Goal: Task Accomplishment & Management: Manage account settings

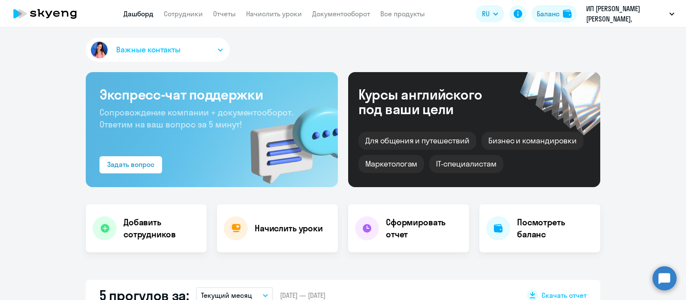
select select "30"
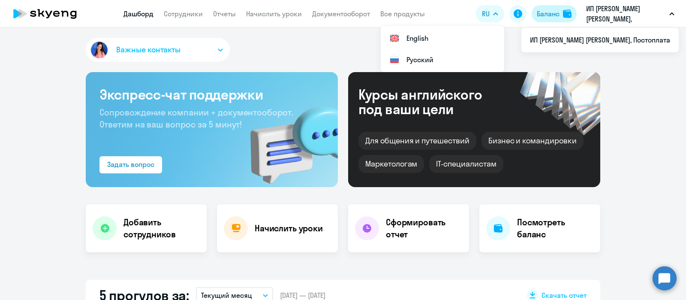
click at [555, 15] on div "Баланс" at bounding box center [548, 14] width 23 height 10
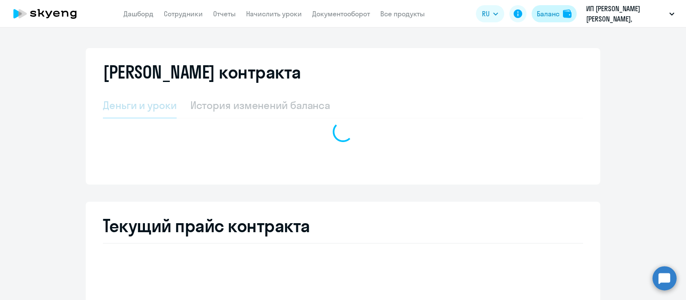
select select "english_adult_not_native_speaker"
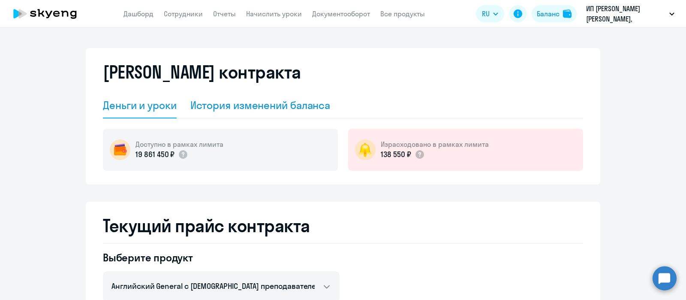
click at [271, 102] on div "История изменений баланса" at bounding box center [260, 105] width 140 height 14
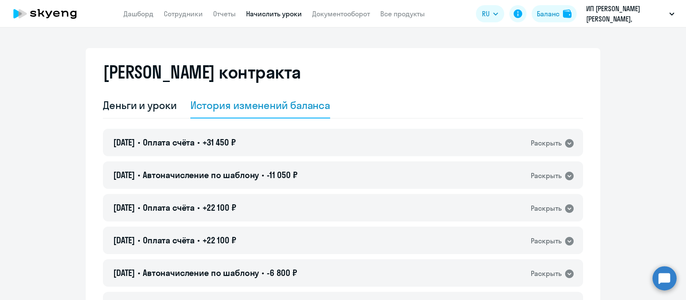
click at [261, 12] on link "Начислить уроки" at bounding box center [274, 13] width 56 height 9
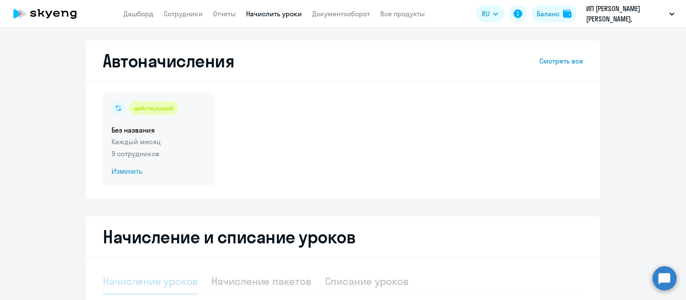
select select "10"
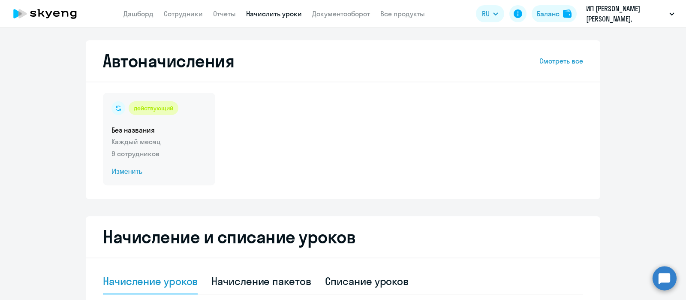
click at [185, 138] on p "Каждый месяц" at bounding box center [159, 141] width 95 height 10
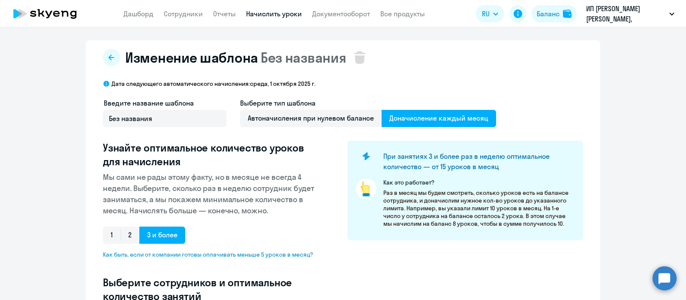
select select "10"
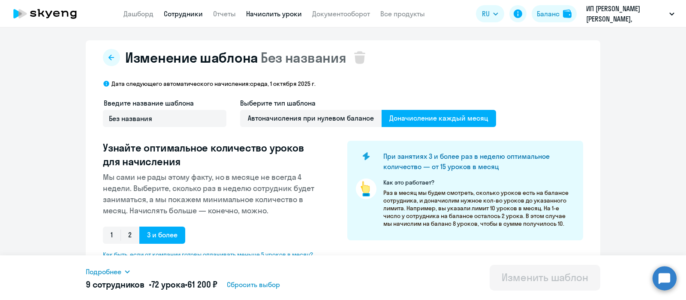
click at [190, 17] on link "Сотрудники" at bounding box center [183, 13] width 39 height 9
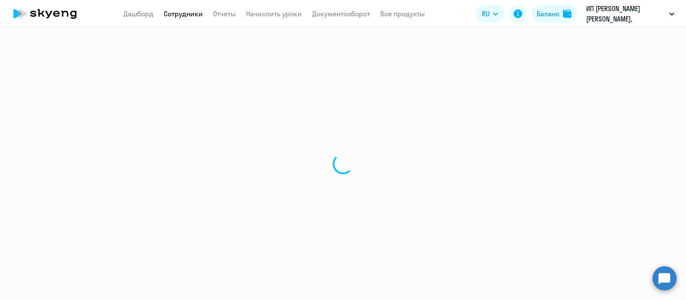
select select "30"
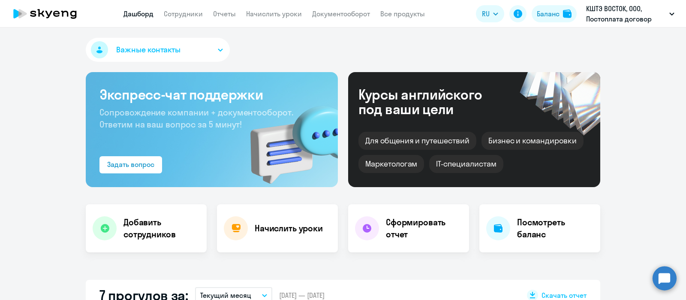
select select "30"
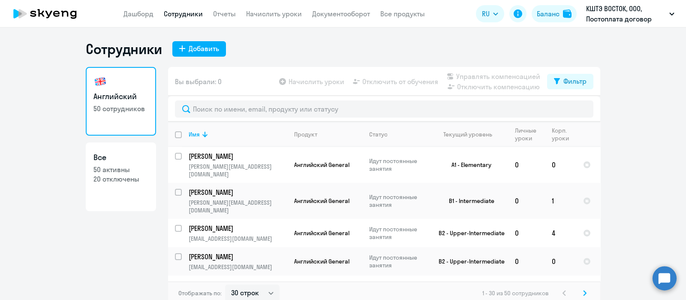
click at [175, 136] on input "deselect all" at bounding box center [183, 139] width 17 height 17
checkbox input "true"
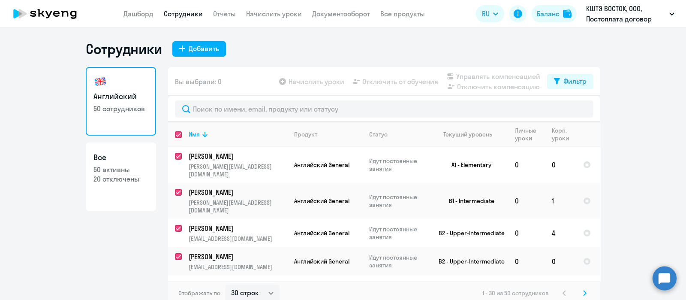
checkbox input "true"
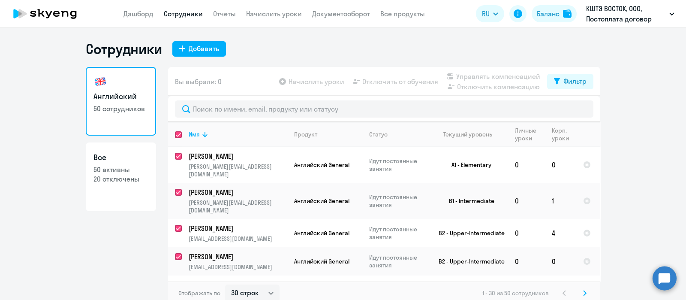
checkbox input "true"
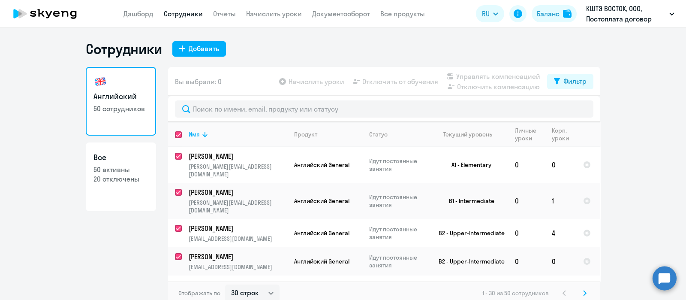
checkbox input "true"
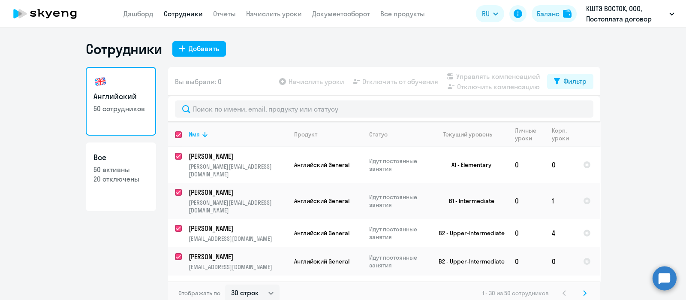
checkbox input "true"
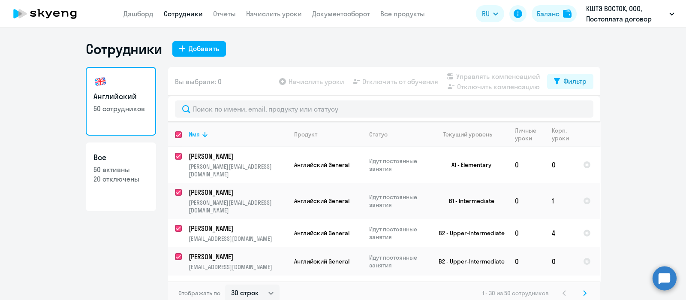
checkbox input "true"
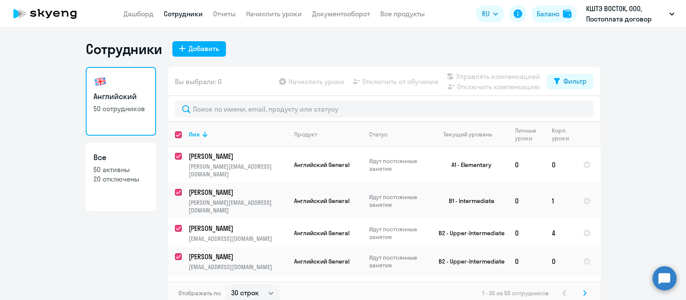
checkbox input "true"
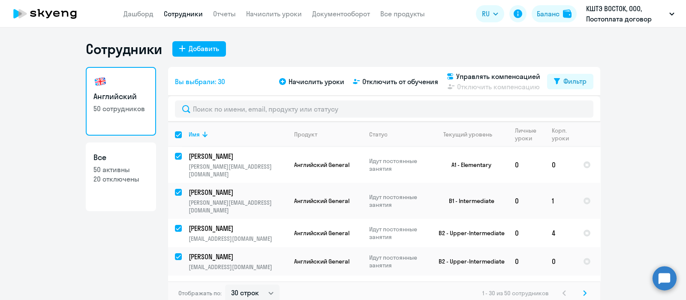
click at [175, 134] on input "select all" at bounding box center [183, 139] width 17 height 17
checkbox input "false"
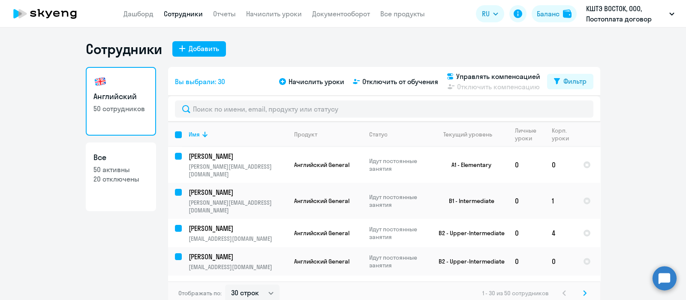
checkbox input "false"
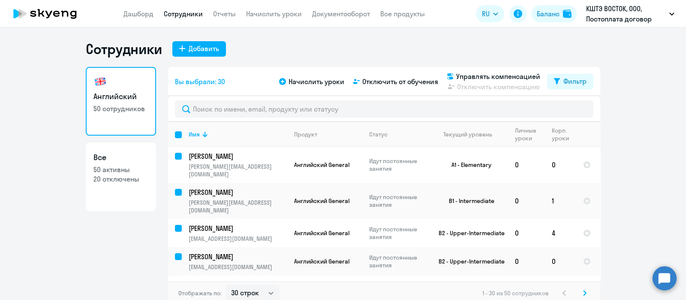
checkbox input "false"
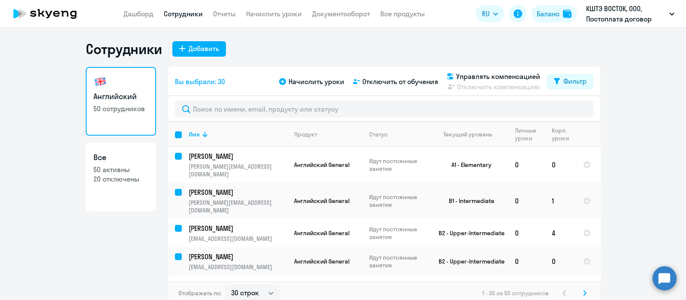
checkbox input "false"
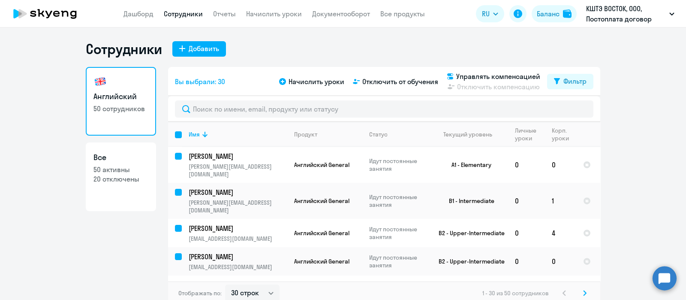
checkbox input "false"
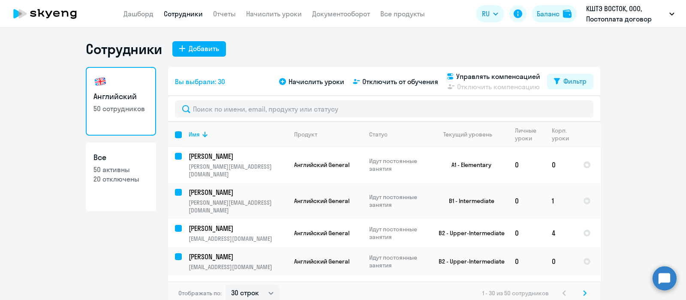
checkbox input "false"
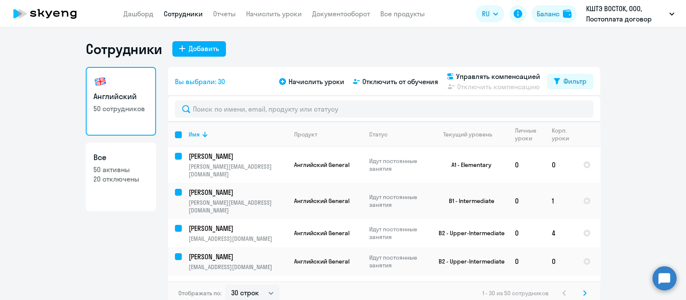
checkbox input "false"
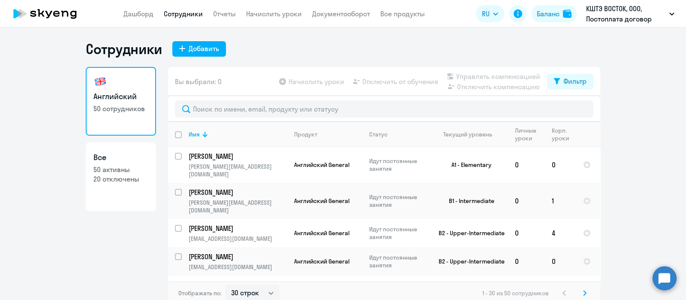
click at [175, 134] on input "deselect all" at bounding box center [183, 139] width 17 height 17
checkbox input "true"
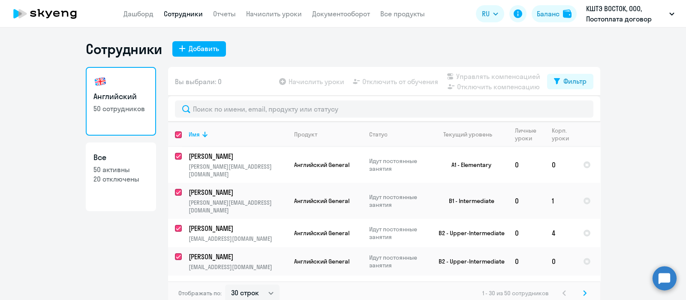
checkbox input "true"
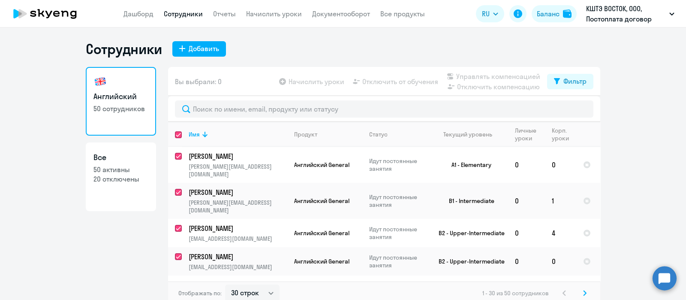
checkbox input "true"
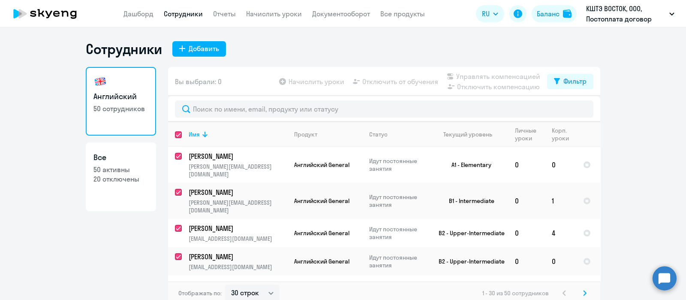
checkbox input "true"
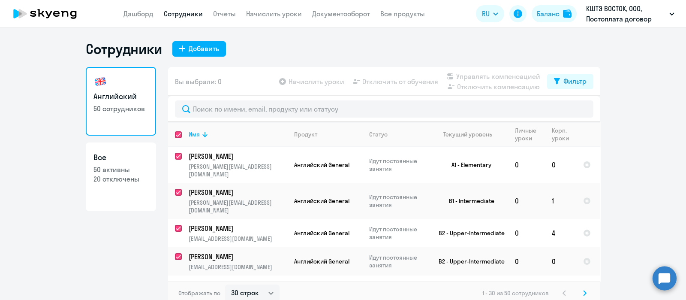
checkbox input "true"
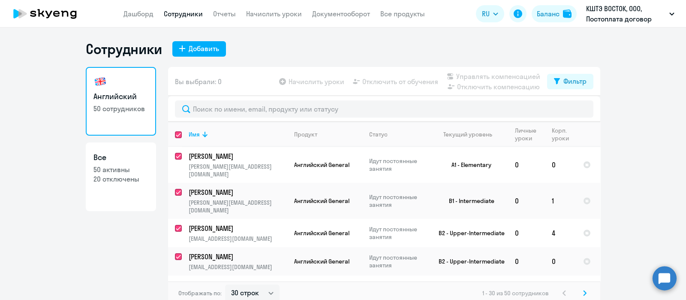
checkbox input "true"
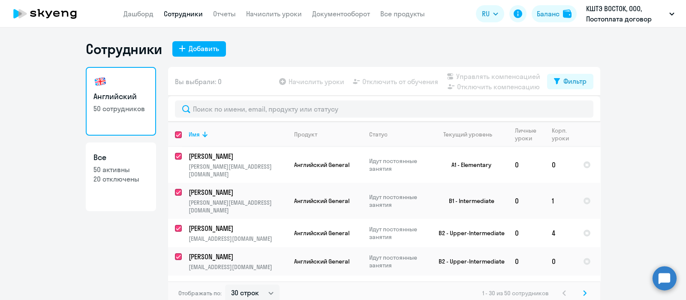
checkbox input "true"
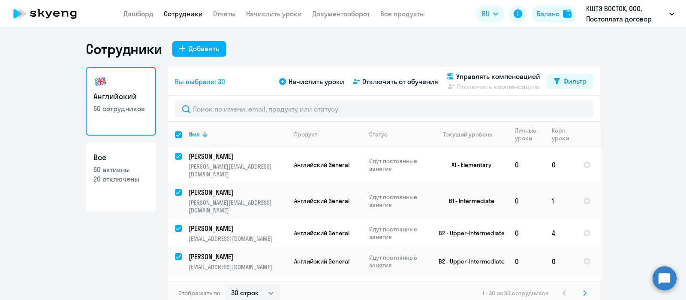
click at [175, 134] on input "select all" at bounding box center [183, 139] width 17 height 17
checkbox input "false"
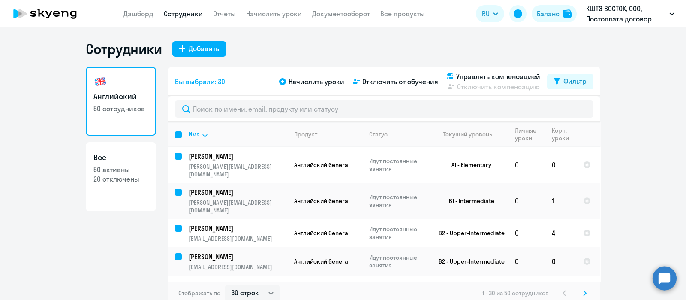
checkbox input "false"
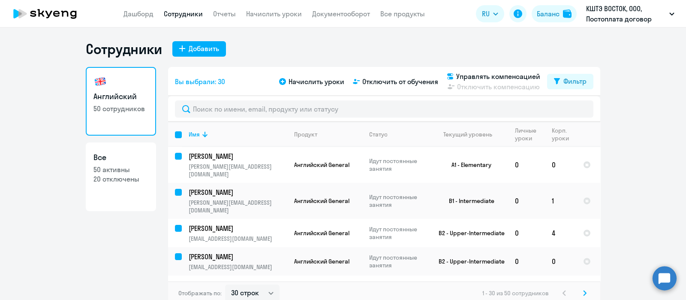
checkbox input "false"
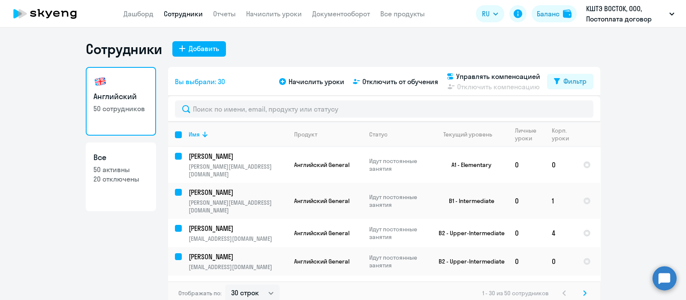
checkbox input "false"
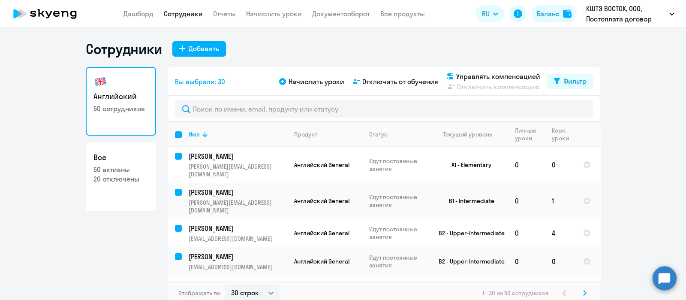
checkbox input "false"
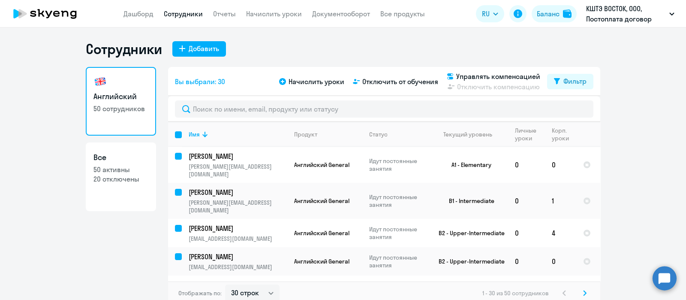
checkbox input "false"
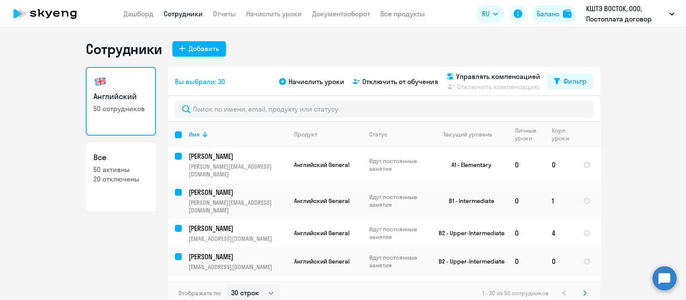
checkbox input "false"
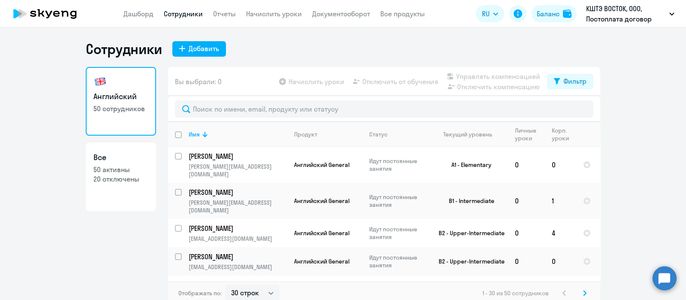
click at [175, 134] on input "deselect all" at bounding box center [183, 139] width 17 height 17
checkbox input "true"
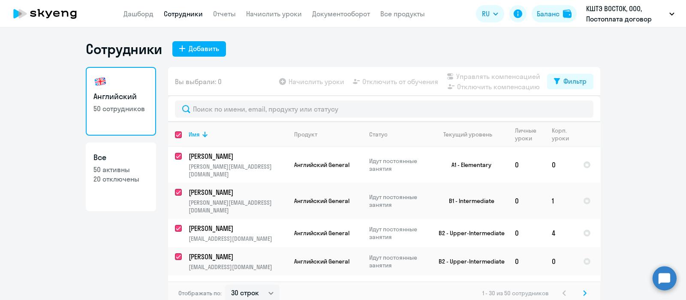
checkbox input "true"
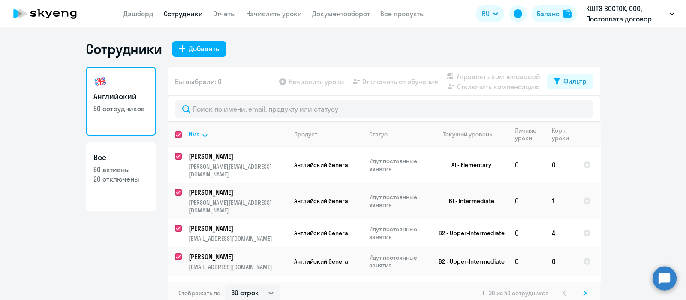
checkbox input "true"
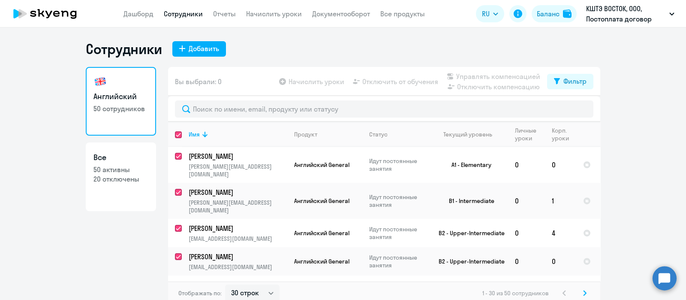
checkbox input "true"
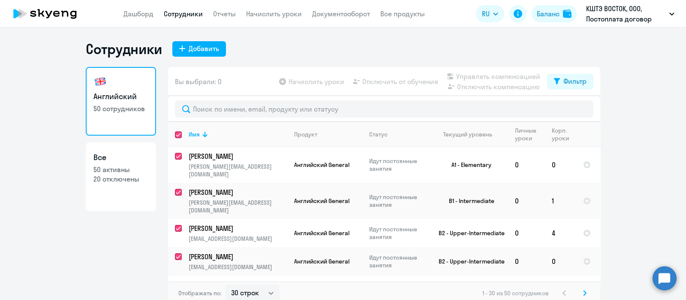
checkbox input "true"
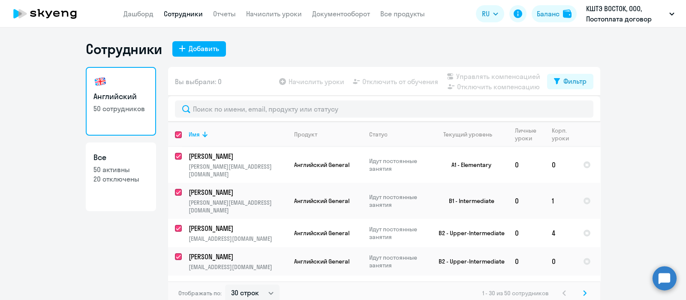
checkbox input "true"
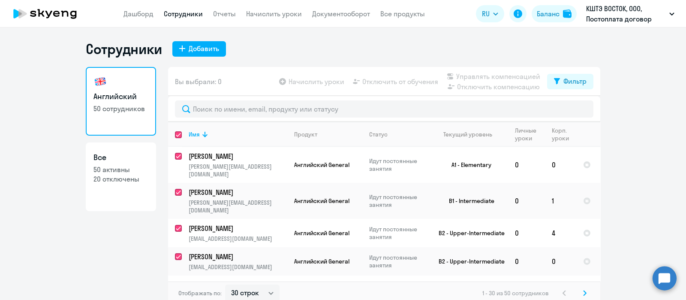
checkbox input "true"
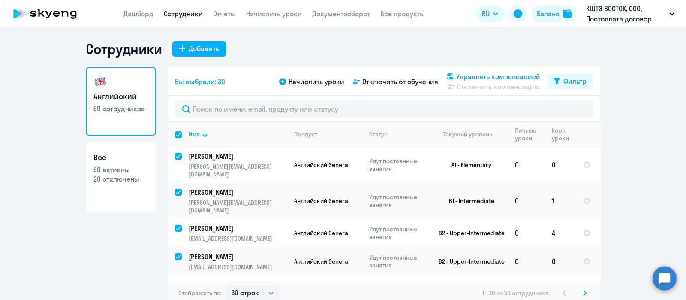
click at [480, 77] on span "Управлять компенсацией" at bounding box center [498, 76] width 84 height 10
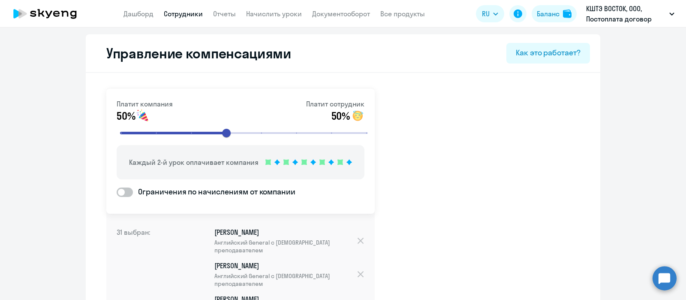
click at [192, 14] on link "Сотрудники" at bounding box center [183, 13] width 39 height 9
select select "30"
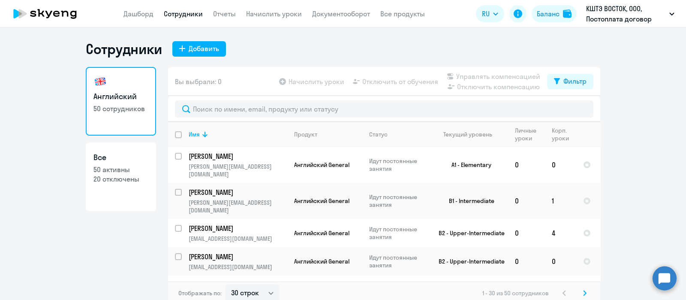
click at [175, 137] on input "deselect all" at bounding box center [183, 139] width 17 height 17
checkbox input "true"
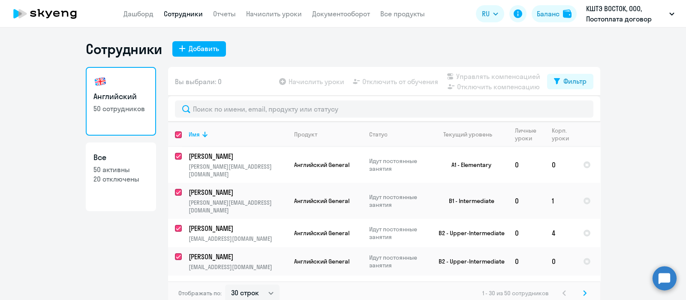
checkbox input "true"
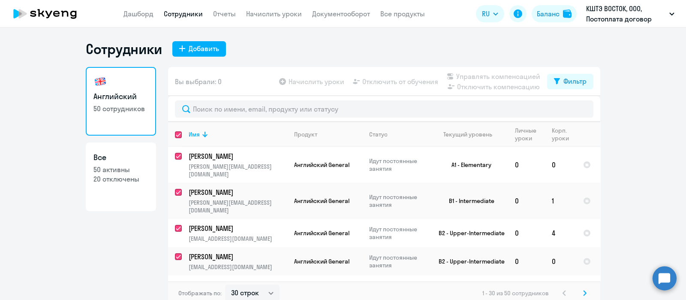
checkbox input "true"
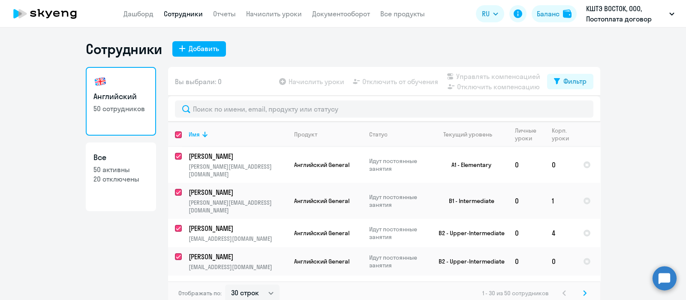
checkbox input "true"
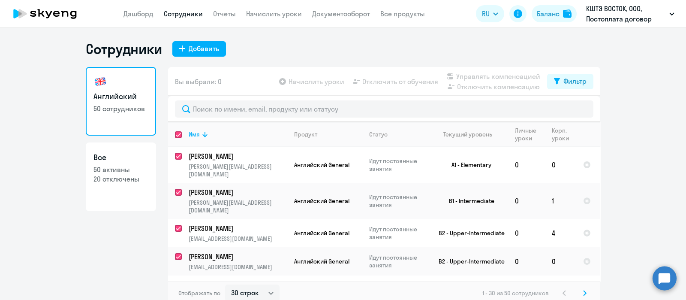
checkbox input "true"
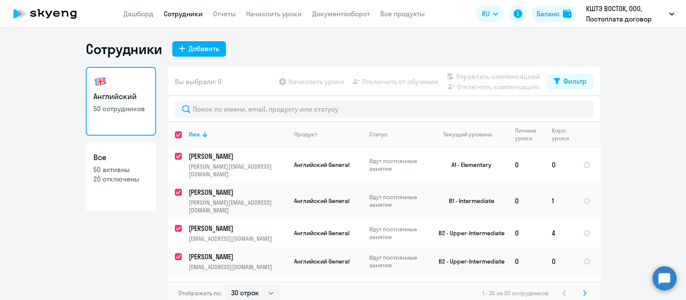
checkbox input "true"
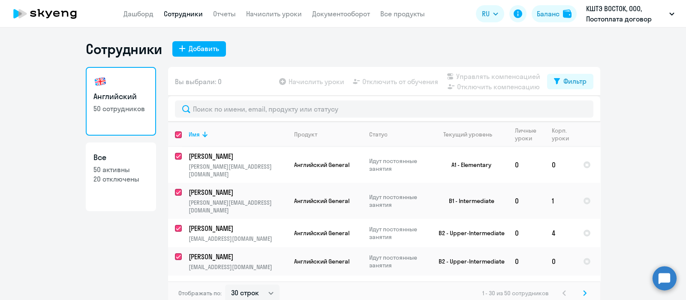
checkbox input "true"
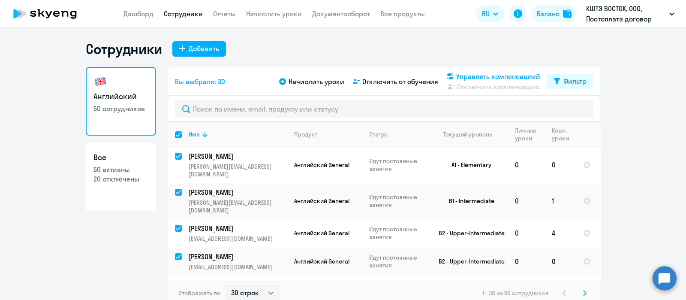
click at [457, 79] on span "Управлять компенсацией" at bounding box center [498, 76] width 84 height 10
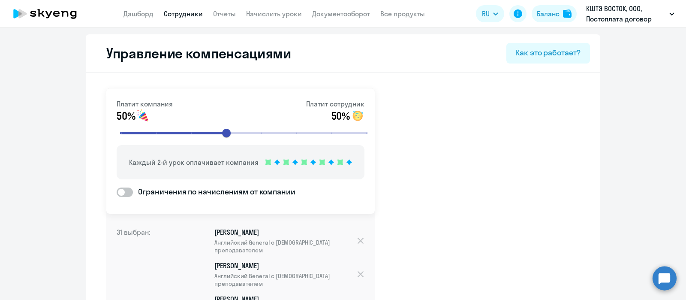
click at [189, 14] on link "Сотрудники" at bounding box center [183, 13] width 39 height 9
select select "30"
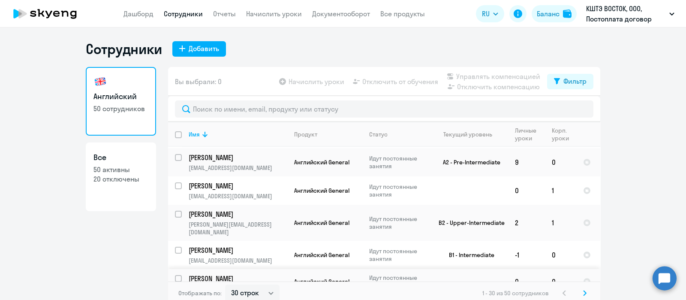
scroll to position [729, 0]
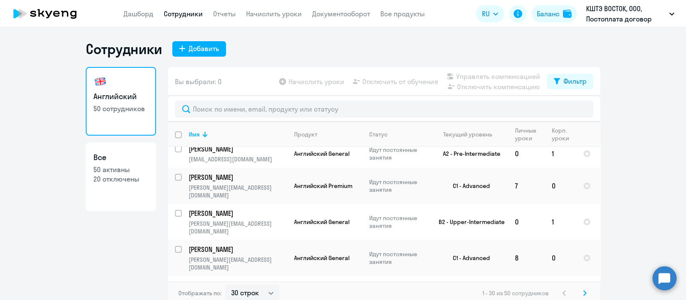
click at [584, 292] on icon at bounding box center [585, 292] width 3 height 5
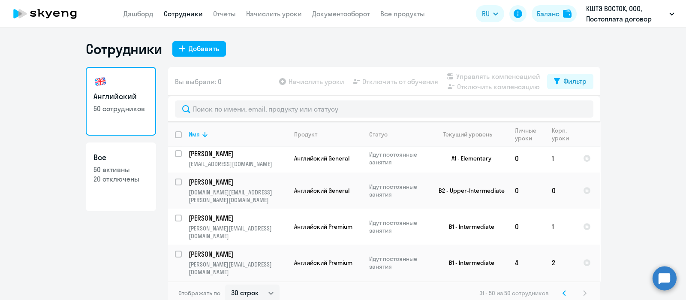
scroll to position [427, 0]
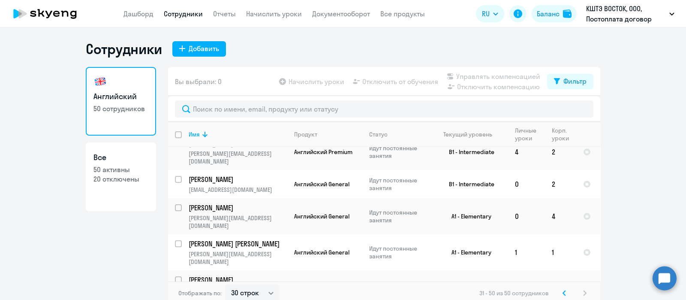
click at [563, 288] on svg-icon at bounding box center [564, 293] width 10 height 10
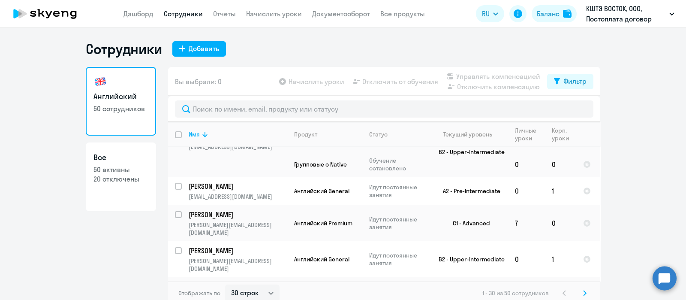
scroll to position [729, 0]
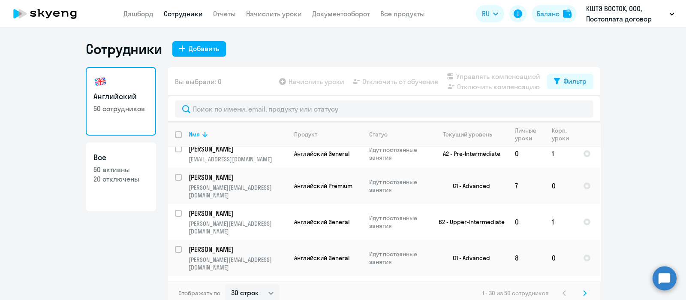
click at [583, 292] on svg-icon at bounding box center [585, 293] width 10 height 10
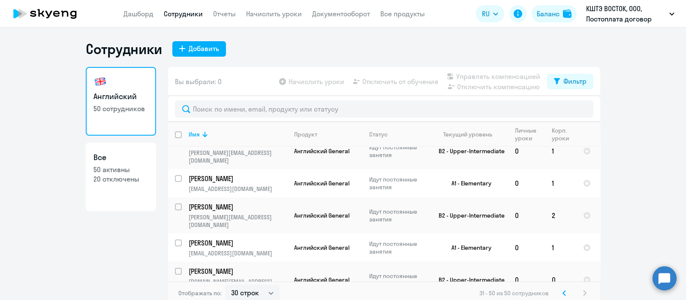
scroll to position [427, 0]
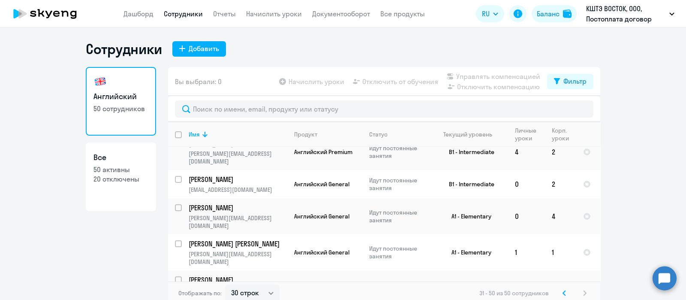
click at [176, 135] on input "deselect all" at bounding box center [183, 139] width 17 height 17
checkbox input "true"
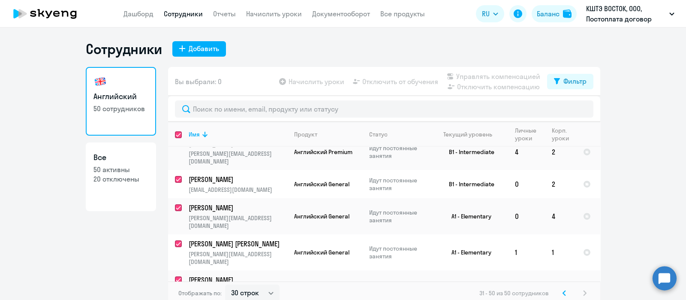
checkbox input "true"
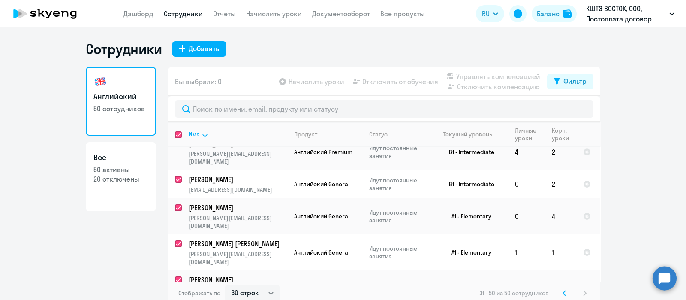
checkbox input "true"
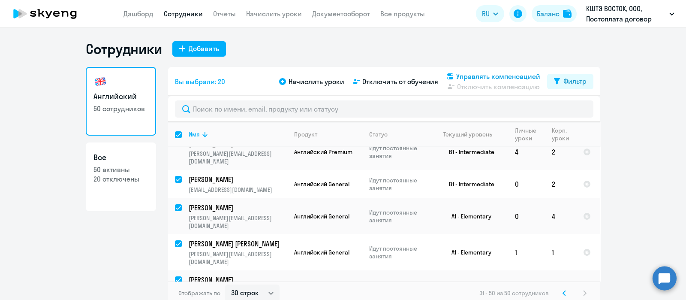
click at [464, 76] on span "Управлять компенсацией" at bounding box center [498, 76] width 84 height 10
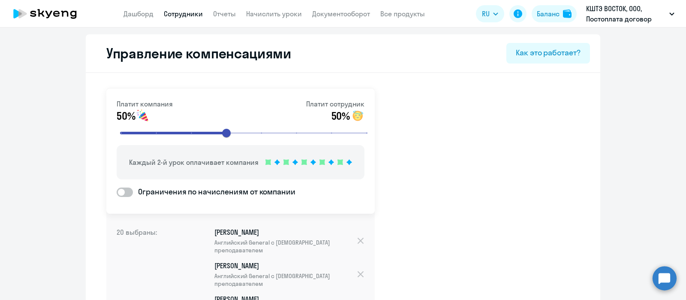
click at [181, 13] on link "Сотрудники" at bounding box center [183, 13] width 39 height 9
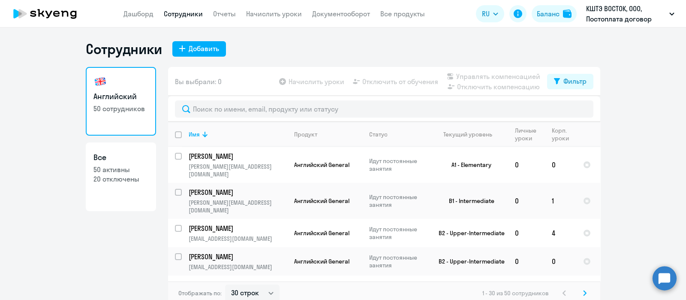
click at [175, 139] on input "deselect all" at bounding box center [183, 139] width 17 height 17
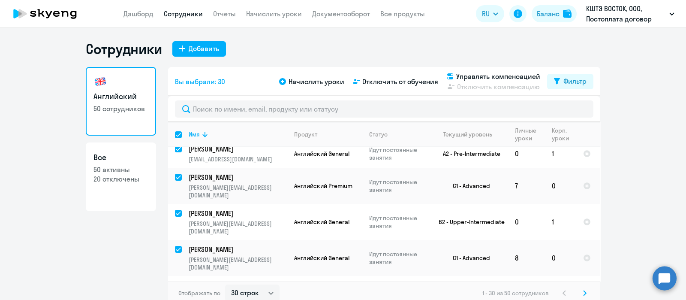
scroll to position [5, 0]
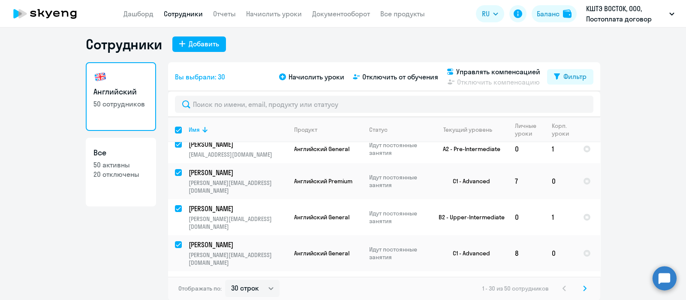
click at [583, 289] on icon at bounding box center [584, 288] width 3 height 6
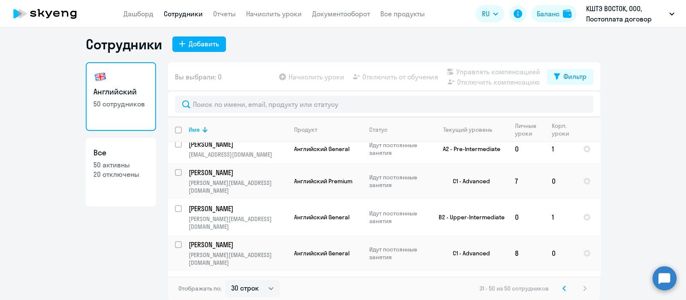
scroll to position [0, 0]
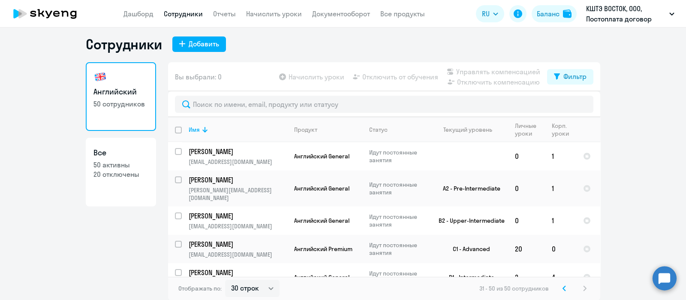
click at [175, 127] on input "deselect all" at bounding box center [183, 135] width 17 height 17
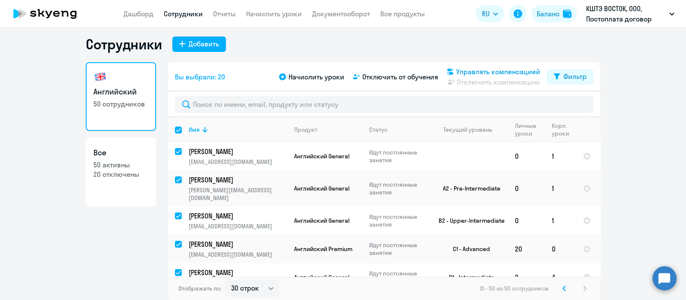
click at [465, 69] on span "Управлять компенсацией" at bounding box center [498, 71] width 84 height 10
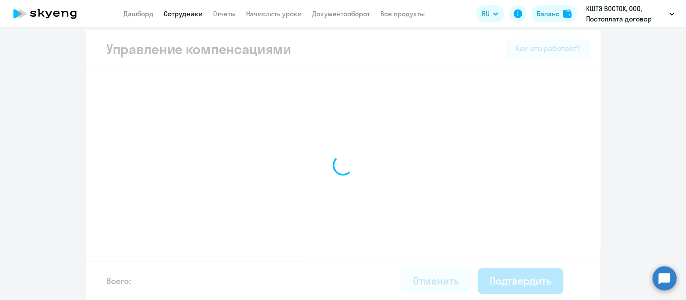
scroll to position [4, 0]
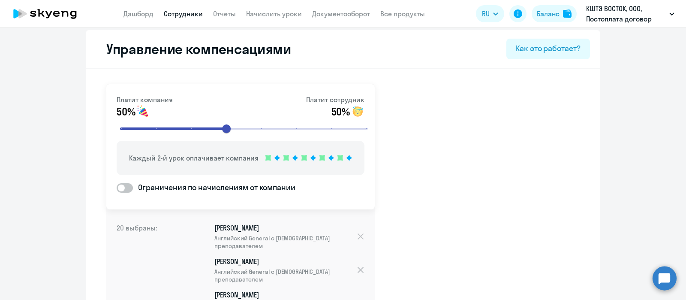
click at [195, 14] on link "Сотрудники" at bounding box center [183, 13] width 39 height 9
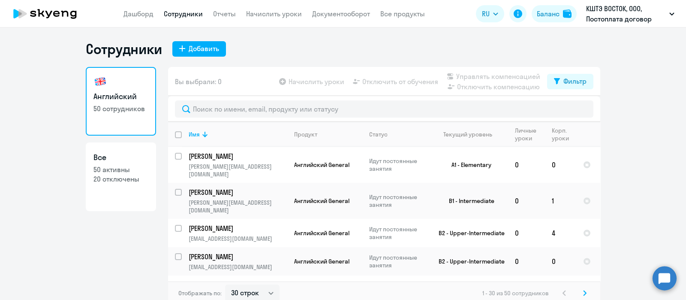
click at [121, 51] on h1 "Сотрудники" at bounding box center [124, 48] width 76 height 17
click at [129, 51] on h1 "Сотрудники" at bounding box center [124, 48] width 76 height 17
click at [131, 50] on h1 "Сотрудники" at bounding box center [124, 48] width 76 height 17
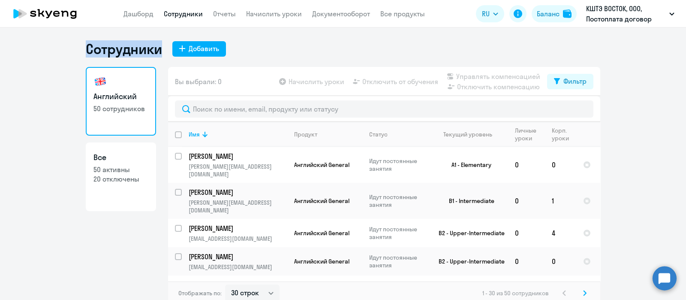
click at [131, 50] on h1 "Сотрудники" at bounding box center [124, 48] width 76 height 17
click at [104, 44] on h1 "Сотрудники" at bounding box center [124, 48] width 76 height 17
click at [180, 80] on span "Вы выбрали: 0" at bounding box center [198, 81] width 47 height 10
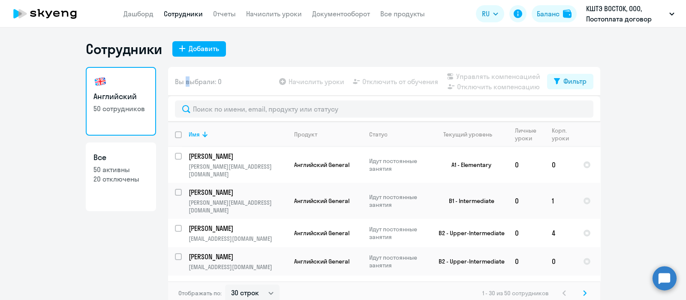
click at [180, 80] on span "Вы выбрали: 0" at bounding box center [198, 81] width 47 height 10
click at [199, 83] on span "Вы выбрали: 0" at bounding box center [198, 81] width 47 height 10
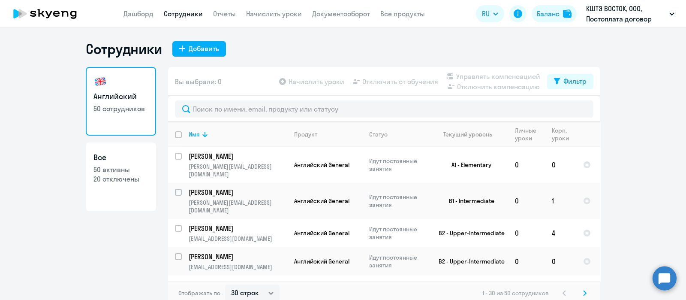
click at [141, 54] on h1 "Сотрудники" at bounding box center [124, 48] width 76 height 17
click at [251, 63] on div "Сотрудники Добавить Английский 50 сотрудников Все 50 активны 20 отключены Вы вы…" at bounding box center [343, 172] width 515 height 265
click at [141, 52] on h1 "Сотрудники" at bounding box center [124, 48] width 76 height 17
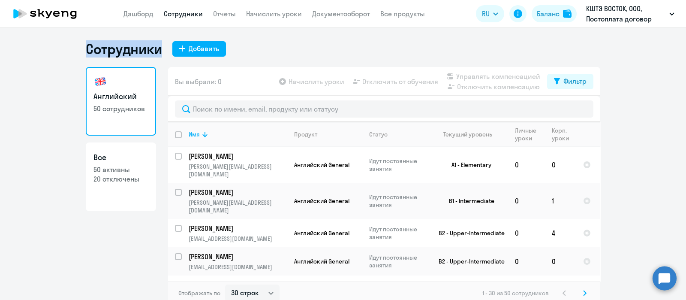
click at [127, 54] on h1 "Сотрудники" at bounding box center [124, 48] width 76 height 17
click at [125, 48] on h1 "Сотрудники" at bounding box center [124, 48] width 76 height 17
click at [272, 54] on div "Сотрудники Добавить" at bounding box center [343, 48] width 515 height 17
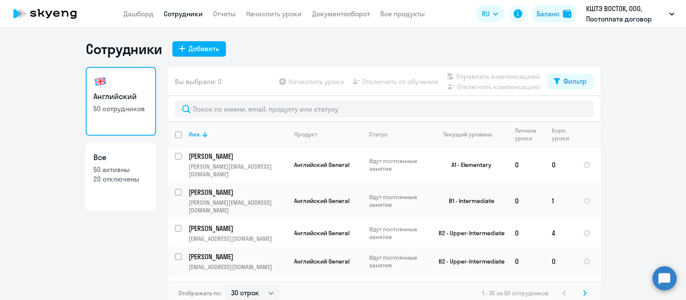
click at [130, 48] on h1 "Сотрудники" at bounding box center [124, 48] width 76 height 17
click at [106, 55] on h1 "Сотрудники" at bounding box center [124, 48] width 76 height 17
click at [124, 54] on h1 "Сотрудники" at bounding box center [124, 48] width 76 height 17
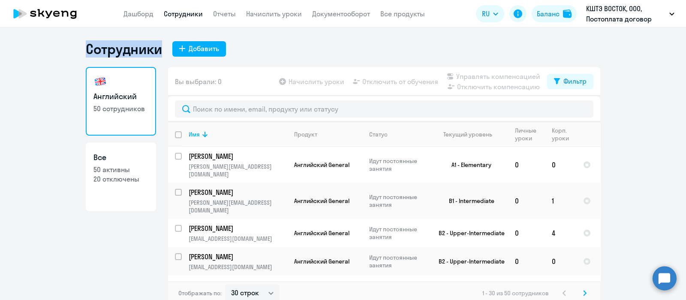
click at [124, 54] on h1 "Сотрудники" at bounding box center [124, 48] width 76 height 17
click at [144, 54] on h1 "Сотрудники" at bounding box center [124, 48] width 76 height 17
click at [104, 51] on h1 "Сотрудники" at bounding box center [124, 48] width 76 height 17
click at [86, 48] on h1 "Сотрудники" at bounding box center [124, 48] width 76 height 17
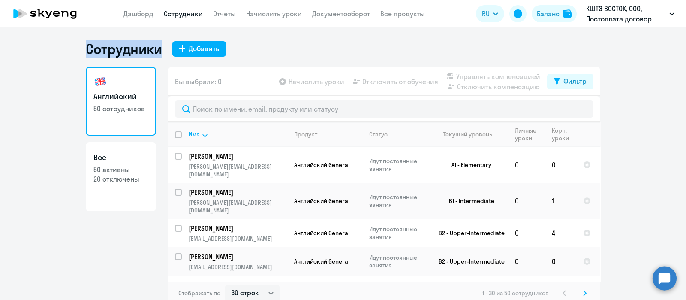
drag, startPoint x: 82, startPoint y: 48, endPoint x: 157, endPoint y: 57, distance: 76.4
click at [157, 57] on h1 "Сотрудники" at bounding box center [124, 48] width 76 height 17
click at [153, 51] on h1 "Сотрудники" at bounding box center [124, 48] width 76 height 17
drag, startPoint x: 92, startPoint y: 48, endPoint x: 159, endPoint y: 52, distance: 67.0
click at [159, 52] on div "Сотрудники Добавить" at bounding box center [343, 48] width 515 height 17
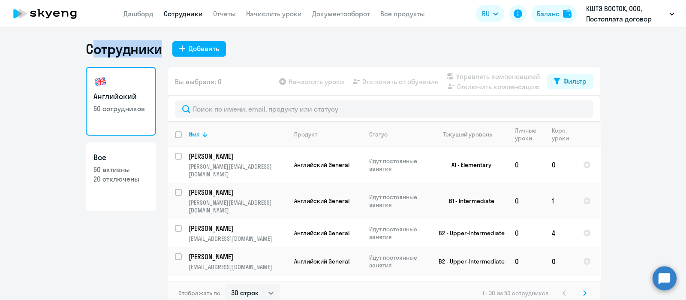
click at [149, 52] on h1 "Сотрудники" at bounding box center [124, 48] width 76 height 17
drag, startPoint x: 149, startPoint y: 51, endPoint x: 92, endPoint y: 46, distance: 57.7
click at [92, 46] on h1 "Сотрудники" at bounding box center [124, 48] width 76 height 17
drag, startPoint x: 83, startPoint y: 49, endPoint x: 157, endPoint y: 51, distance: 74.2
click at [157, 51] on h1 "Сотрудники" at bounding box center [124, 48] width 76 height 17
